Goal: Information Seeking & Learning: Learn about a topic

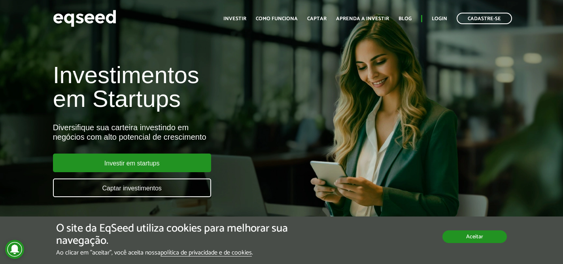
click at [486, 233] on button "Aceitar" at bounding box center [474, 236] width 64 height 13
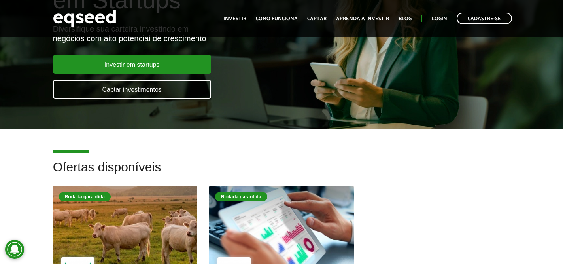
scroll to position [96, 0]
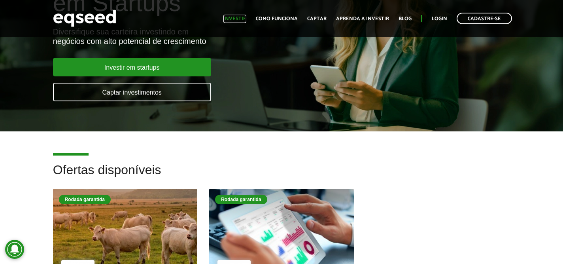
click at [246, 21] on link "Investir" at bounding box center [234, 18] width 23 height 5
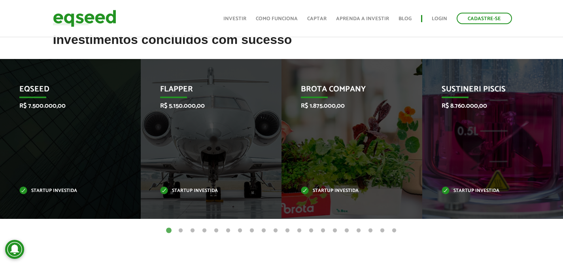
scroll to position [314, 0]
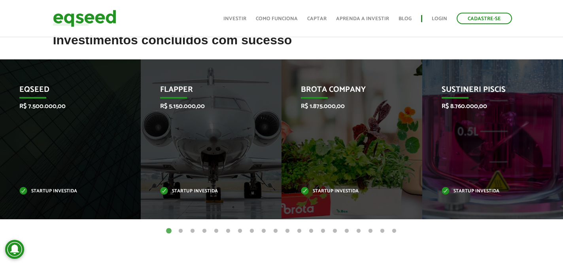
click at [181, 230] on button "2" at bounding box center [181, 231] width 8 height 8
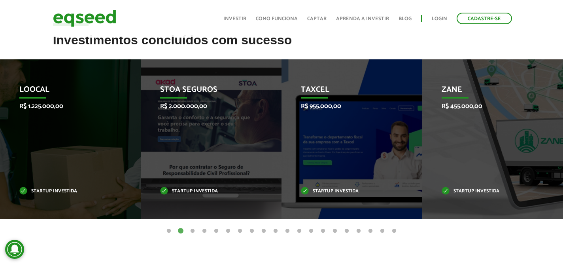
click at [195, 229] on button "3" at bounding box center [193, 231] width 8 height 8
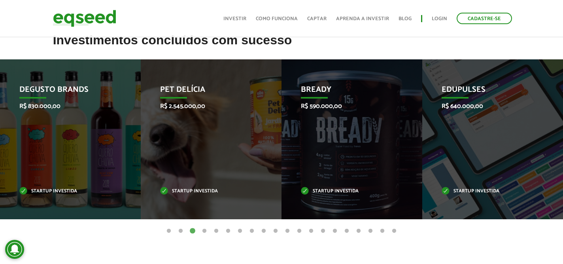
click at [180, 229] on button "2" at bounding box center [181, 231] width 8 height 8
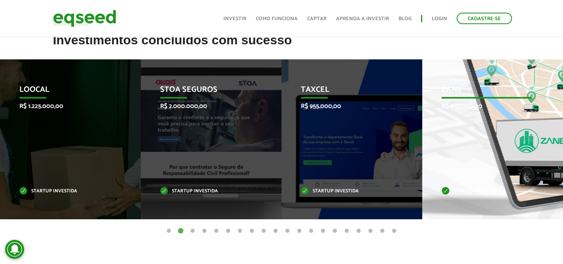
click at [518, 140] on div "Zane R$ 455.000,00 Startup investida" at bounding box center [486, 139] width 129 height 160
click at [458, 90] on p "Zane" at bounding box center [487, 91] width 90 height 13
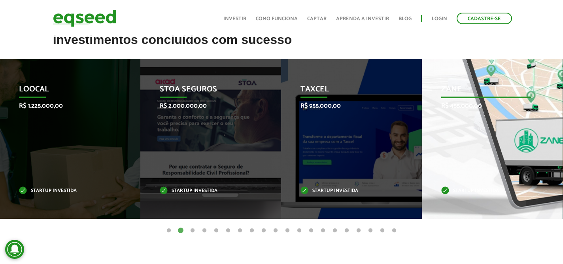
click at [472, 119] on div "Zane R$ 455.000,00 Startup investida" at bounding box center [486, 139] width 129 height 160
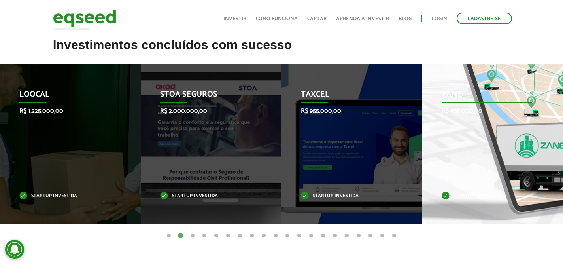
scroll to position [295, 0]
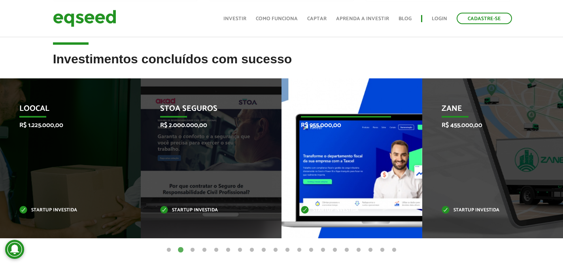
click at [342, 119] on div "Taxcel R$ 955.000,00 Startup investida" at bounding box center [346, 158] width 129 height 160
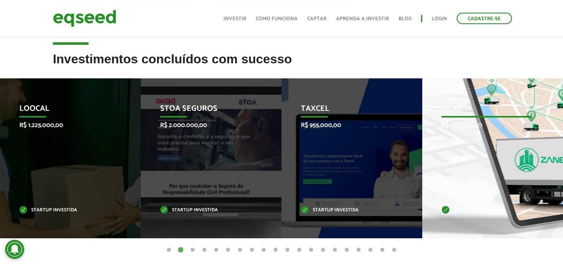
click at [453, 109] on p "Zane" at bounding box center [487, 110] width 90 height 13
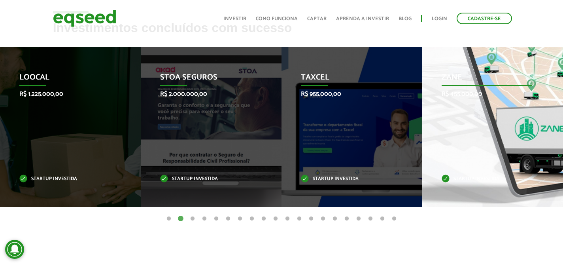
scroll to position [328, 0]
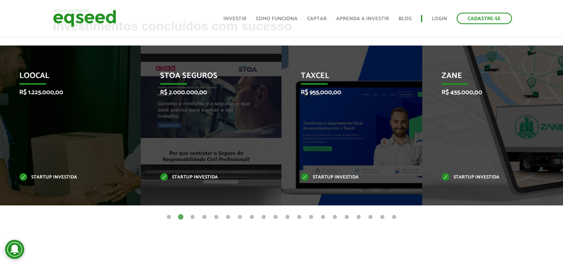
click at [194, 216] on button "3" at bounding box center [193, 217] width 8 height 8
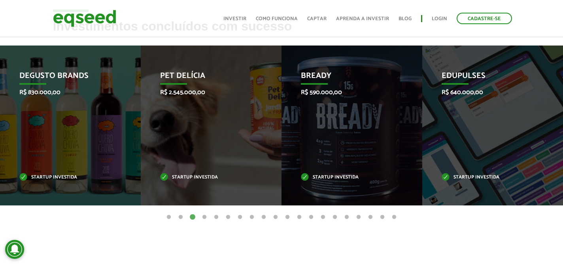
click at [202, 216] on button "4" at bounding box center [204, 217] width 8 height 8
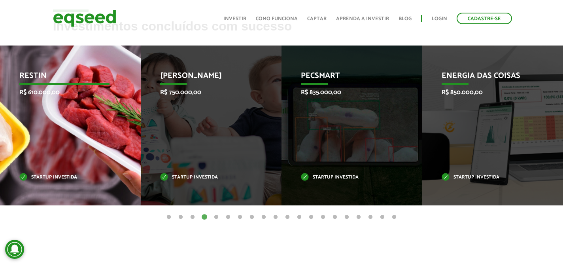
click at [89, 104] on div "Restin R$ 610.000,00 Startup investida" at bounding box center [64, 125] width 129 height 160
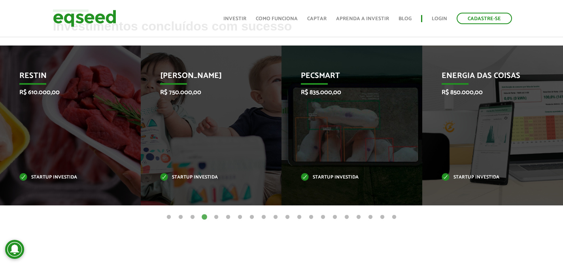
click at [216, 215] on button "5" at bounding box center [216, 217] width 8 height 8
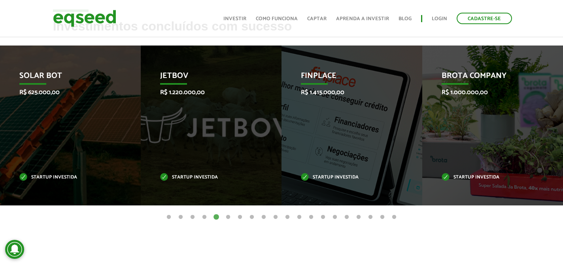
click at [227, 217] on button "6" at bounding box center [228, 217] width 8 height 8
